Goal: Find specific page/section: Find specific page/section

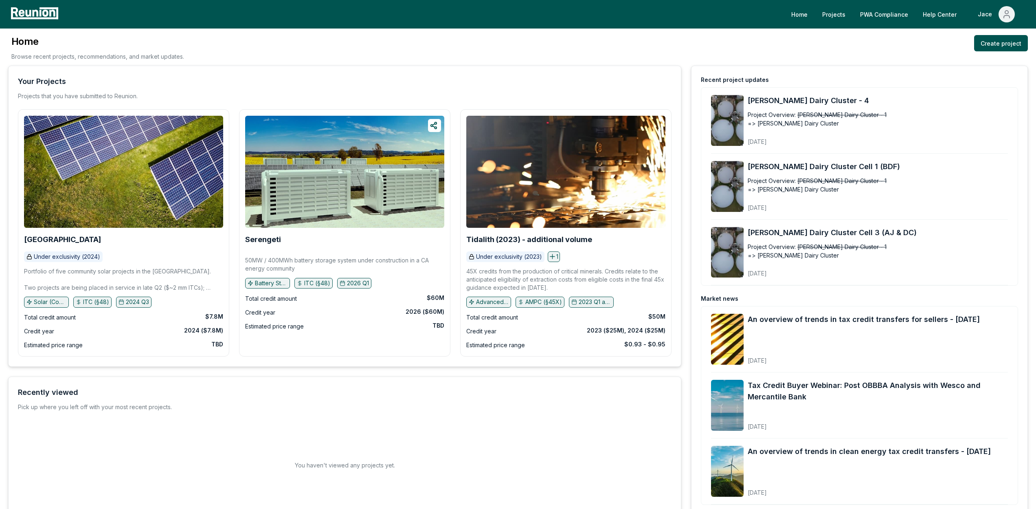
click at [892, 2] on div "Home Projects PWA Compliance Help Center Jace" at bounding box center [518, 14] width 1036 height 29
click at [884, 9] on link "PWA Compliance" at bounding box center [884, 14] width 61 height 16
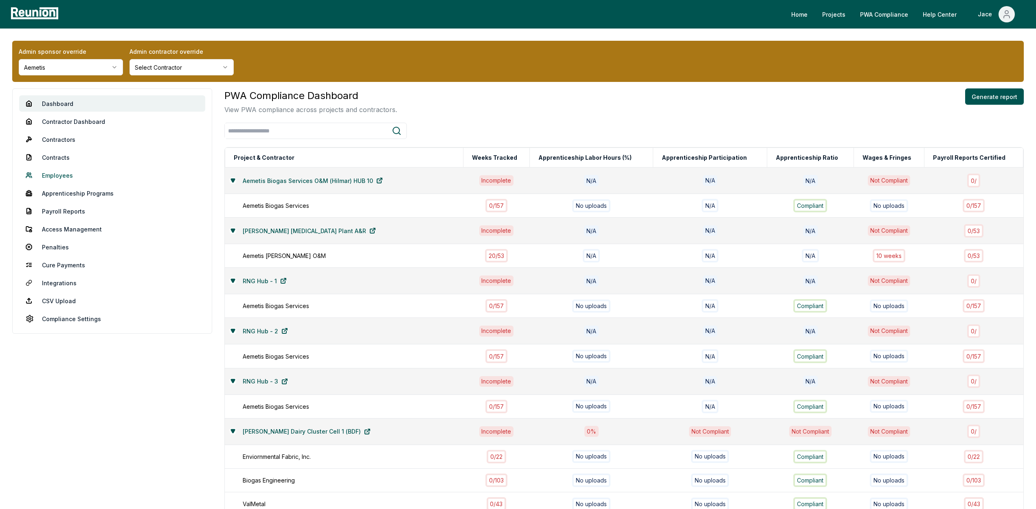
click at [59, 174] on link "Employees" at bounding box center [112, 175] width 186 height 16
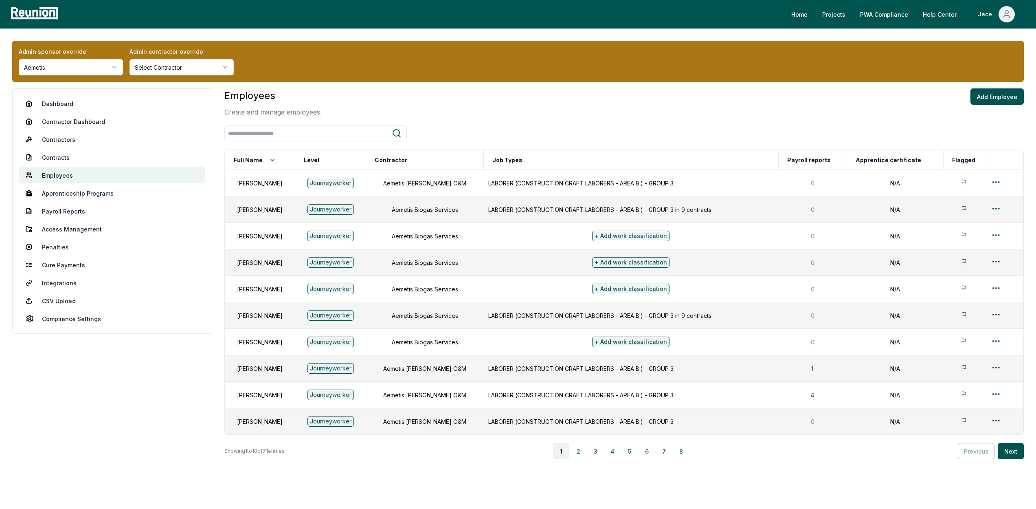
click at [74, 71] on html "Please visit us on your desktop We're working on making our marketplace mobile-…" at bounding box center [518, 268] width 1036 height 536
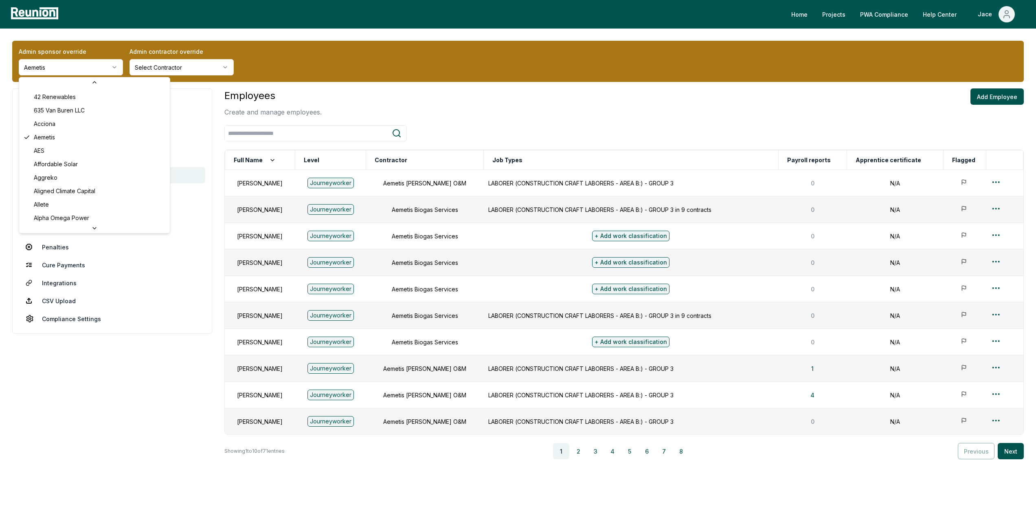
scroll to position [26, 0]
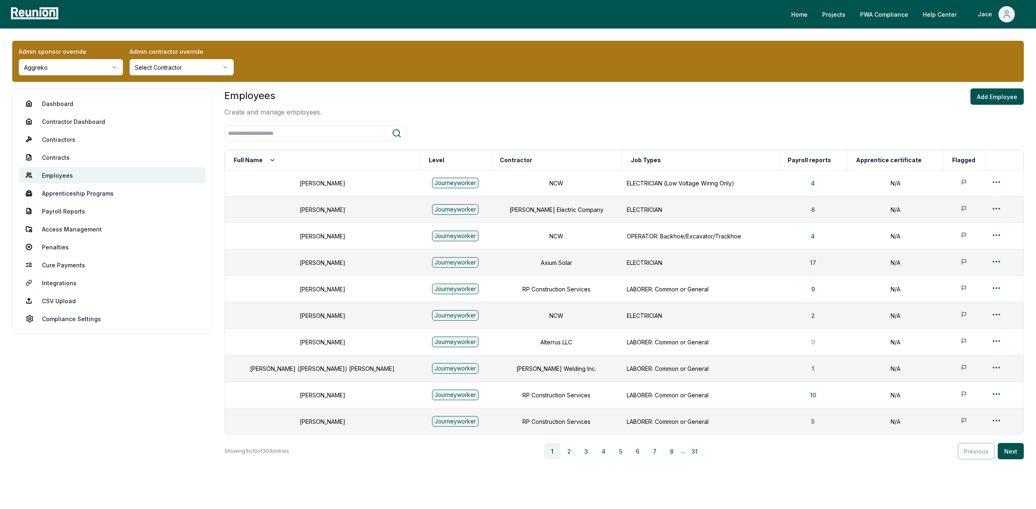
click at [685, 451] on span "..." at bounding box center [683, 451] width 5 height 10
click at [638, 449] on button "6" at bounding box center [638, 451] width 16 height 16
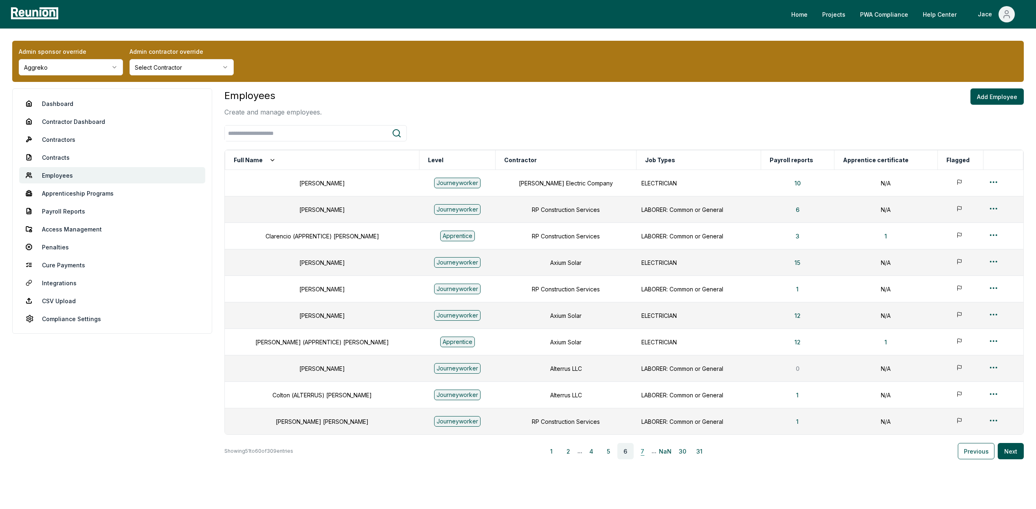
click at [643, 452] on button "7" at bounding box center [643, 451] width 16 height 16
